Goal: Task Accomplishment & Management: Use online tool/utility

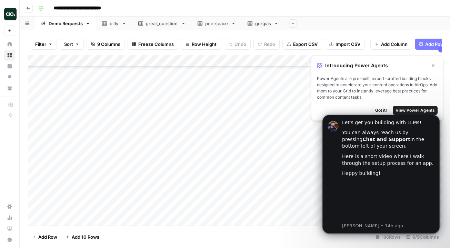
scroll to position [2032, 0]
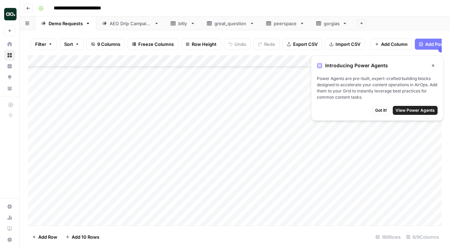
scroll to position [2032, 0]
click at [379, 111] on span "Got it!" at bounding box center [381, 110] width 12 height 6
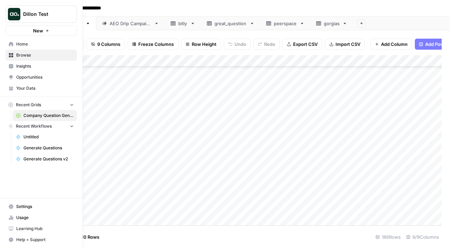
click at [25, 45] on span "Home" at bounding box center [45, 44] width 58 height 6
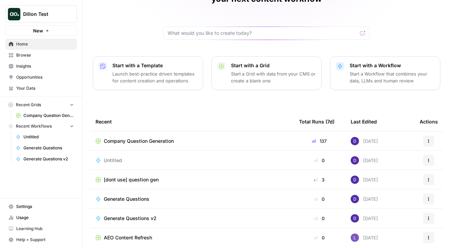
scroll to position [69, 0]
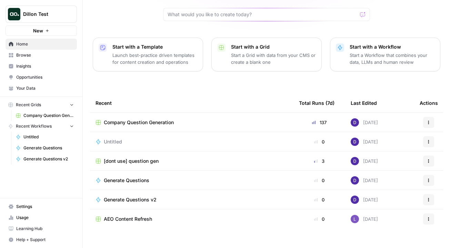
click at [47, 55] on span "Browse" at bounding box center [45, 55] width 58 height 6
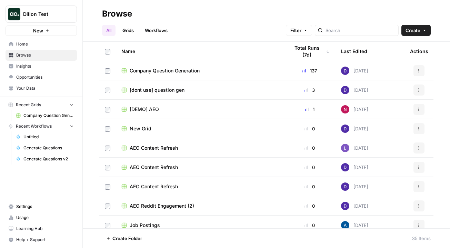
click at [53, 87] on span "Your Data" at bounding box center [45, 88] width 58 height 6
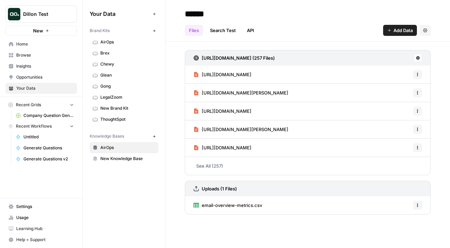
click at [31, 115] on span "Company Question Generation" at bounding box center [48, 115] width 50 height 6
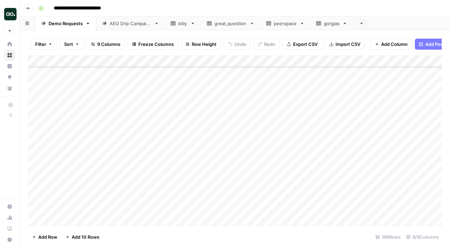
scroll to position [2032, 0]
type input "*****"
click at [428, 61] on icon "Close Search" at bounding box center [428, 64] width 6 height 6
click at [61, 169] on div "Add Column" at bounding box center [234, 140] width 413 height 170
click at [64, 173] on div "Add Column" at bounding box center [234, 140] width 413 height 170
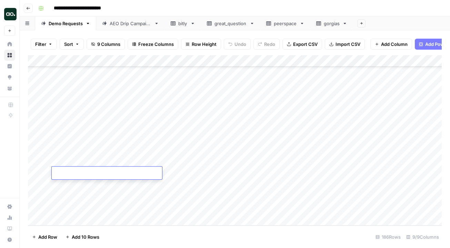
click at [64, 173] on textarea at bounding box center [107, 173] width 110 height 10
type textarea "*******"
click at [107, 196] on div "Add Column" at bounding box center [234, 140] width 413 height 170
click at [110, 178] on div "Add Column" at bounding box center [234, 140] width 413 height 170
click at [109, 173] on div "Add Column" at bounding box center [234, 140] width 413 height 170
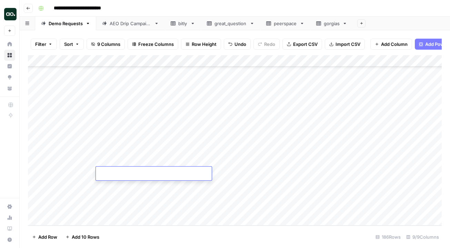
type input "**********"
click at [169, 190] on div "Add Column" at bounding box center [234, 140] width 413 height 170
click at [217, 172] on div "Add Column" at bounding box center [234, 140] width 413 height 170
